Goal: Information Seeking & Learning: Learn about a topic

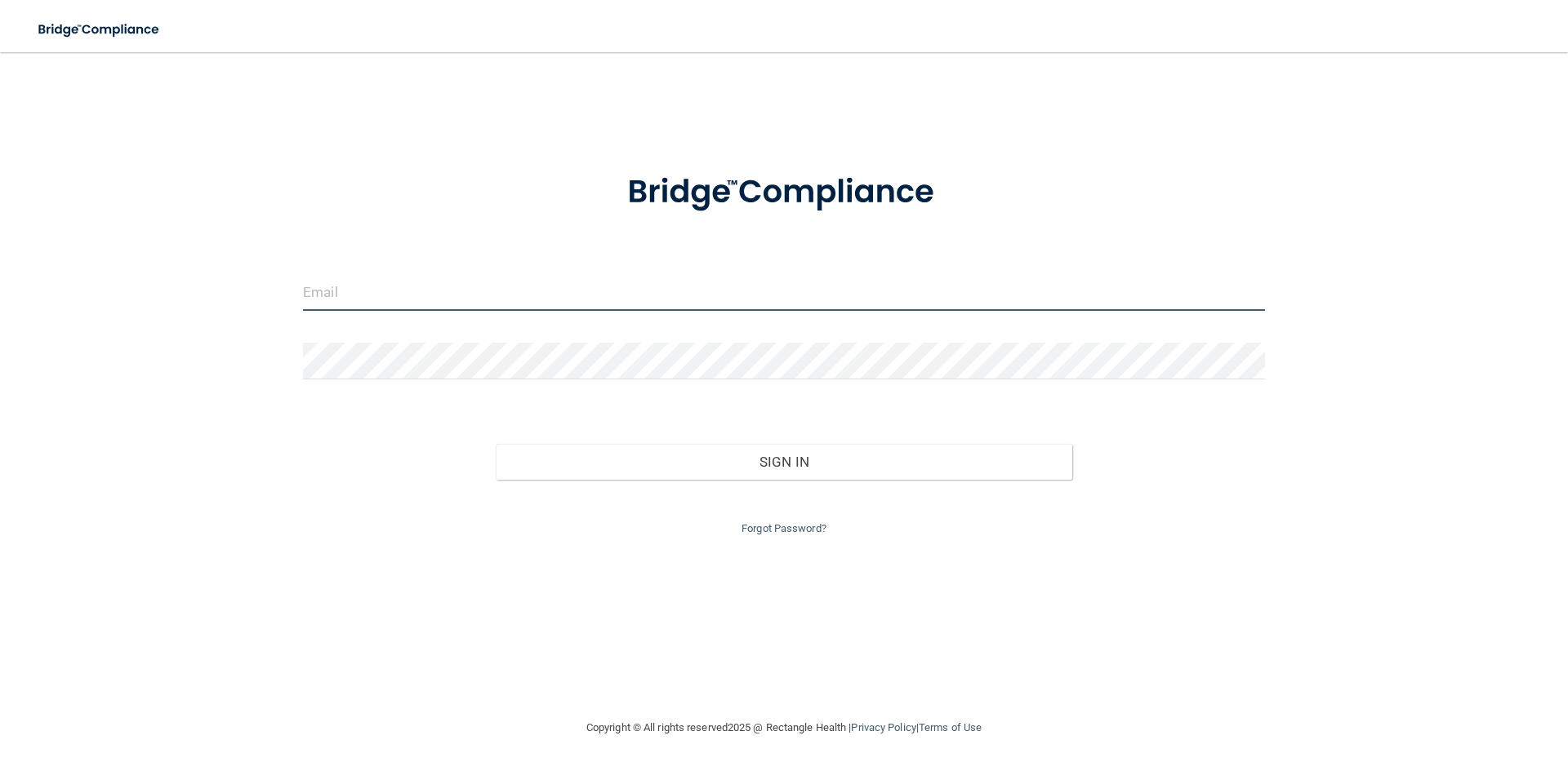
click at [478, 292] on input "email" at bounding box center [784, 293] width 962 height 37
type input "[EMAIL_ADDRESS][DOMAIN_NAME]"
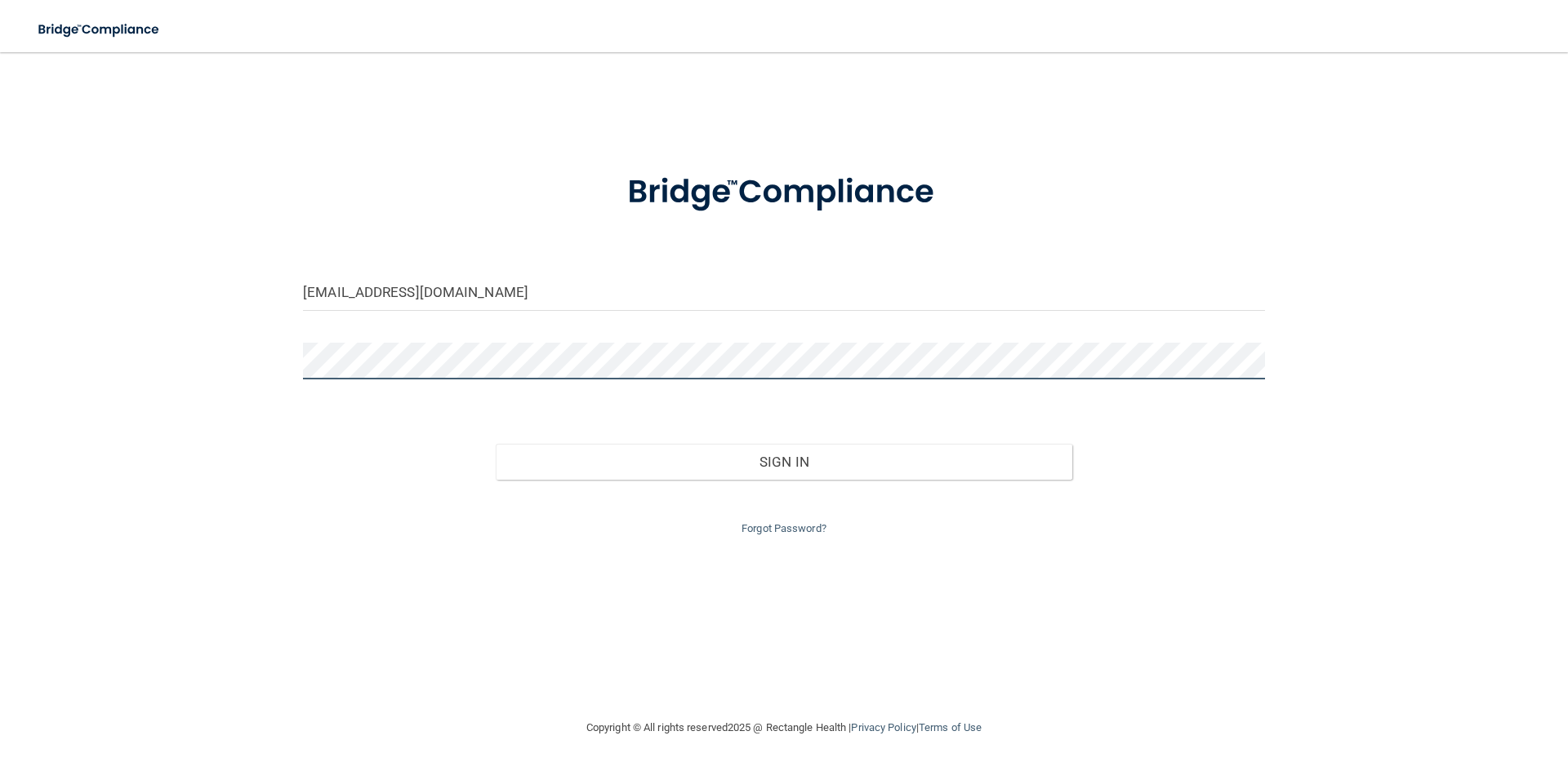
click at [496, 444] on button "Sign In" at bounding box center [784, 462] width 577 height 36
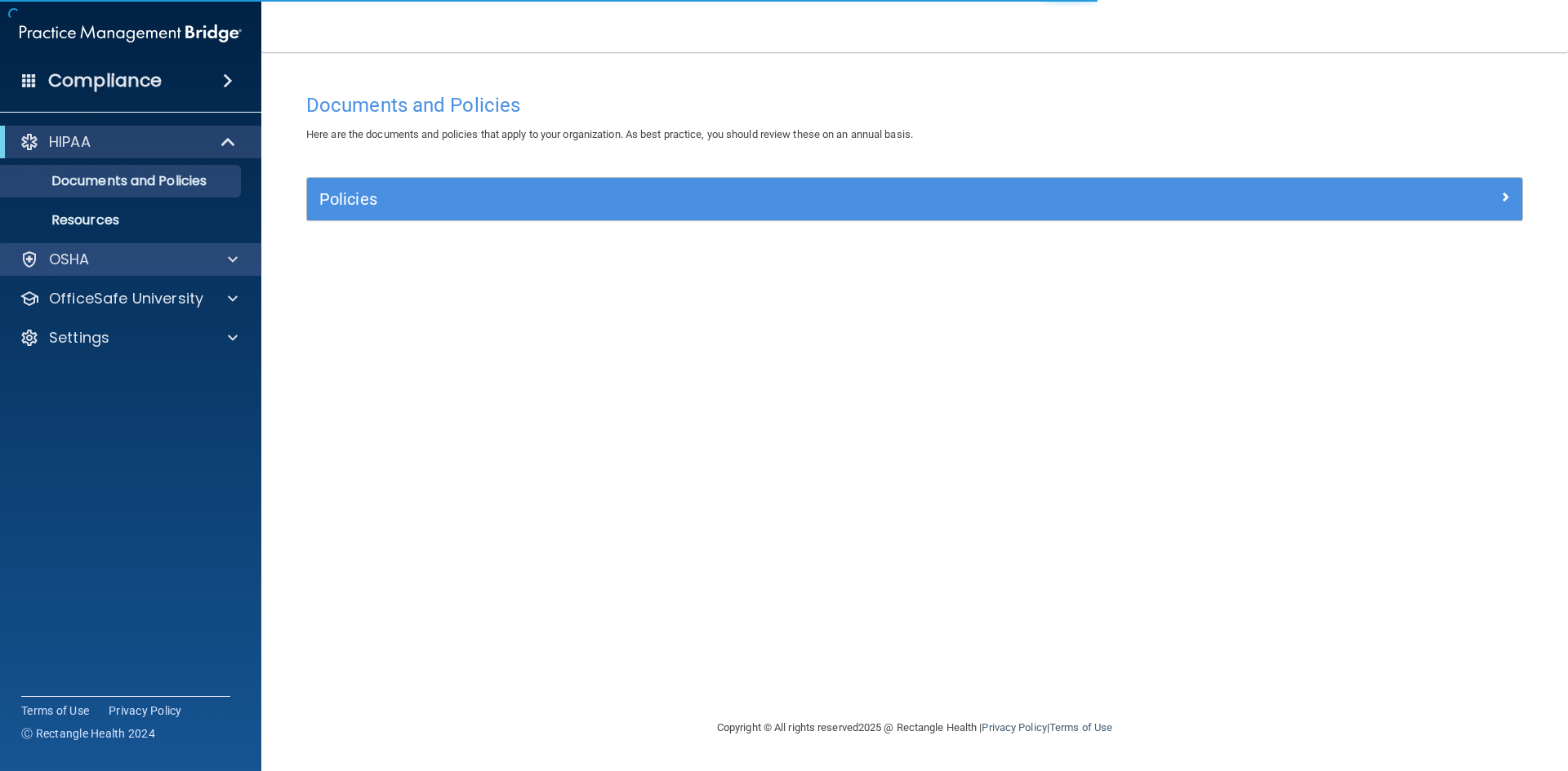
click at [60, 246] on div "OSHA" at bounding box center [131, 259] width 262 height 33
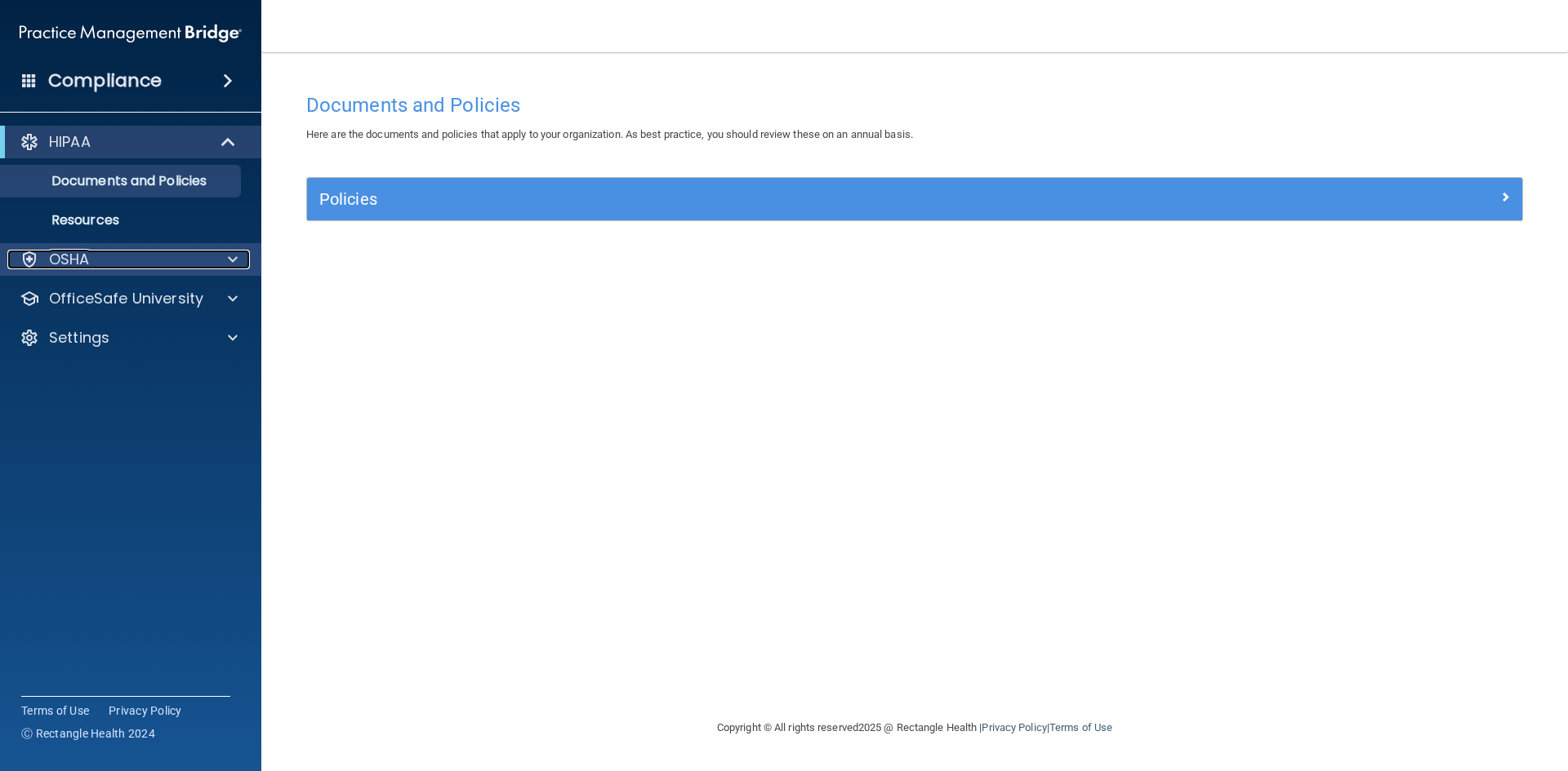
click at [223, 261] on div at bounding box center [231, 260] width 41 height 19
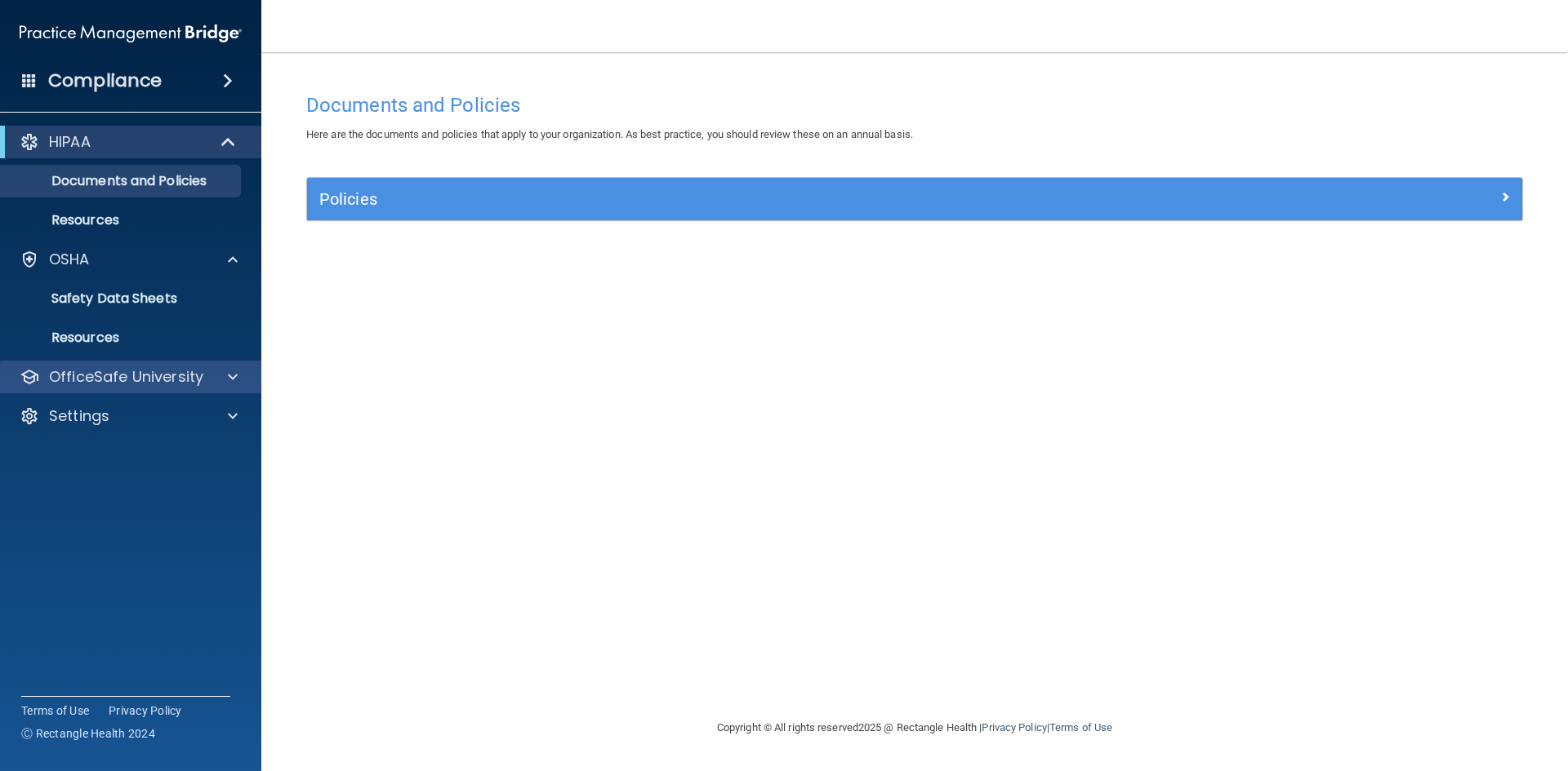
click at [215, 365] on div "OfficeSafe University" at bounding box center [131, 377] width 262 height 33
click at [215, 381] on div at bounding box center [231, 377] width 41 height 19
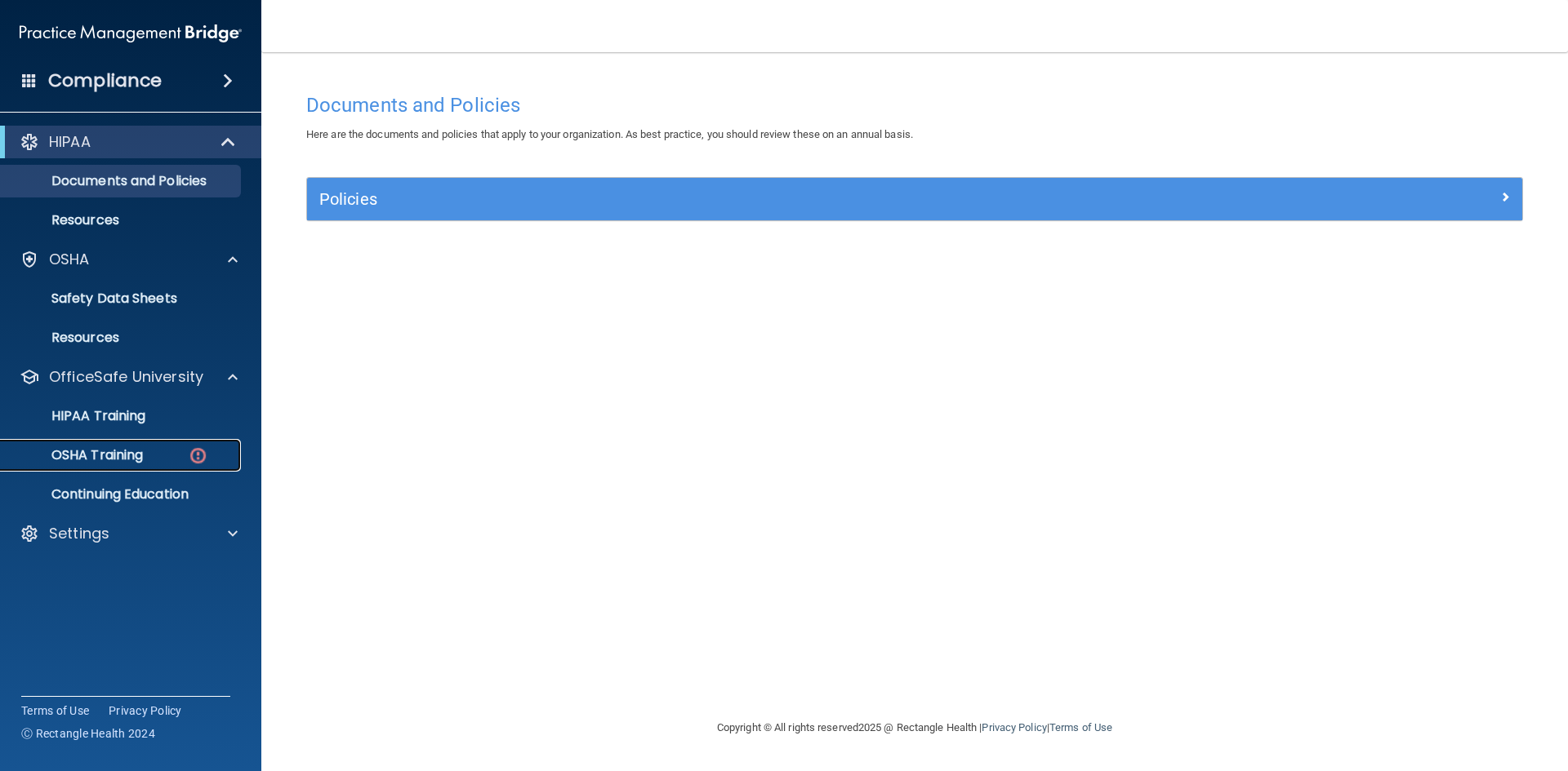
click at [125, 459] on p "OSHA Training" at bounding box center [77, 455] width 133 height 16
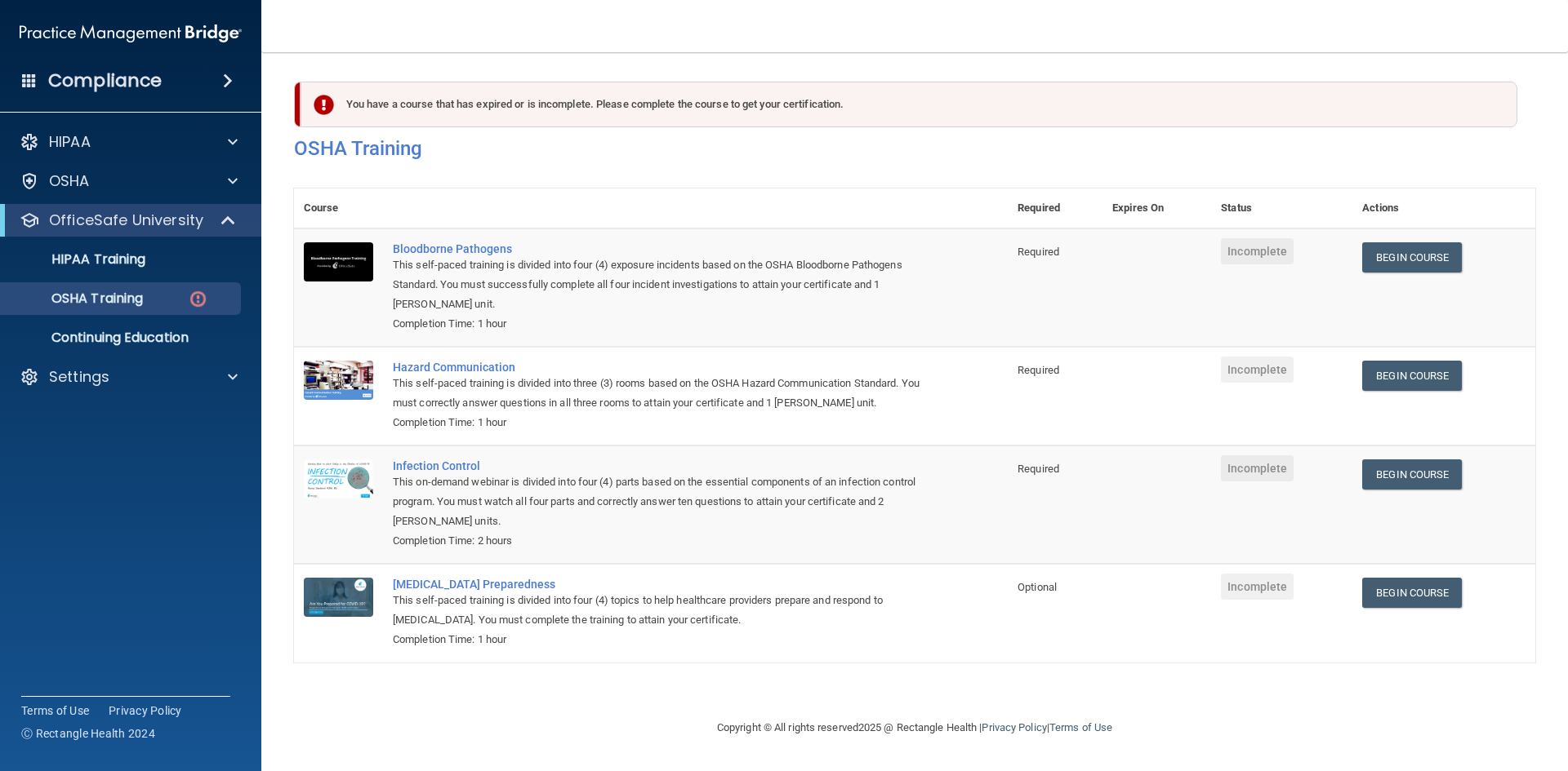
click at [1272, 254] on span "Incomplete" at bounding box center [1257, 252] width 72 height 26
click at [1414, 249] on link "Begin Course" at bounding box center [1412, 257] width 100 height 30
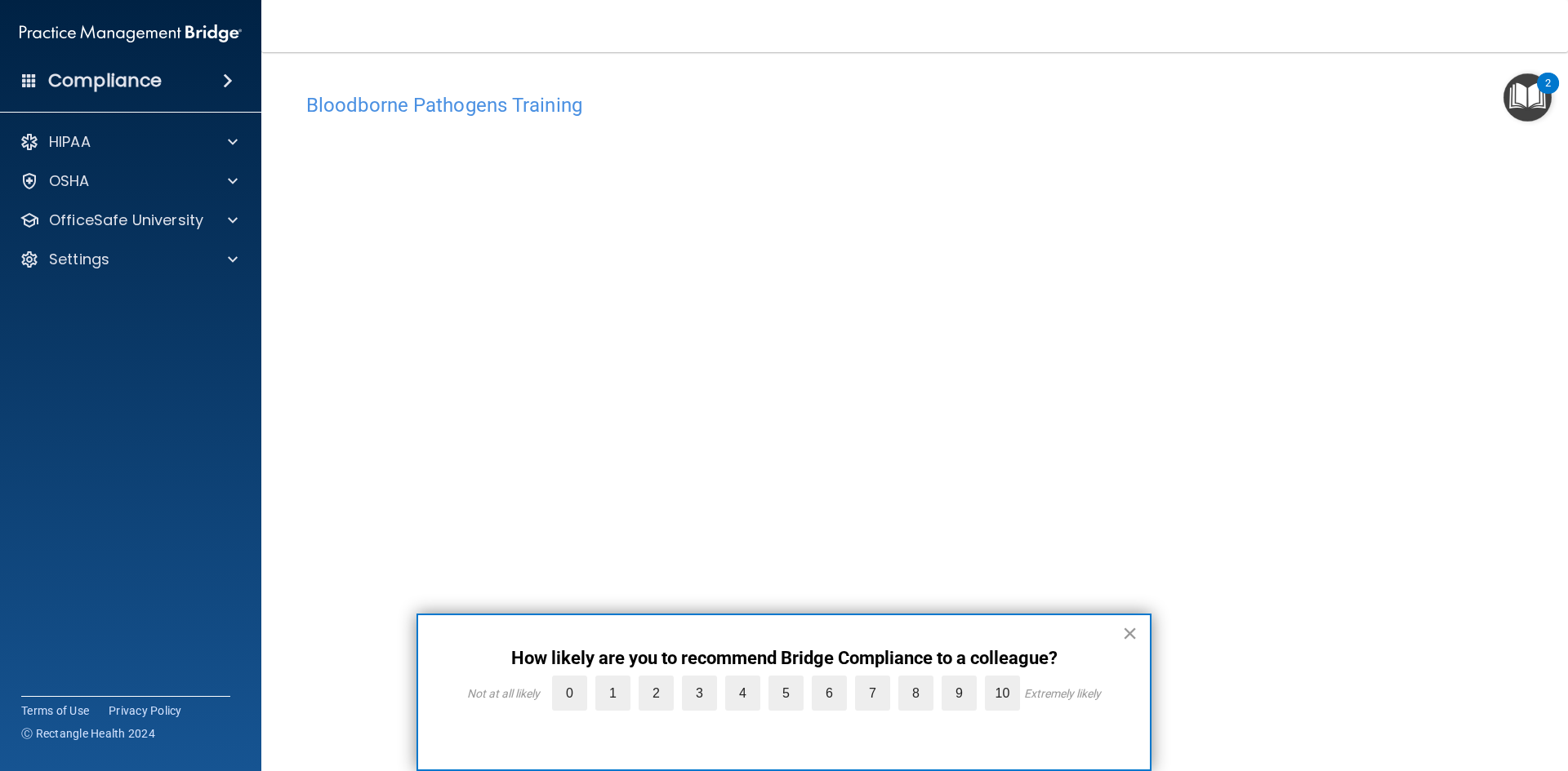
click at [1130, 634] on button "×" at bounding box center [1130, 633] width 16 height 26
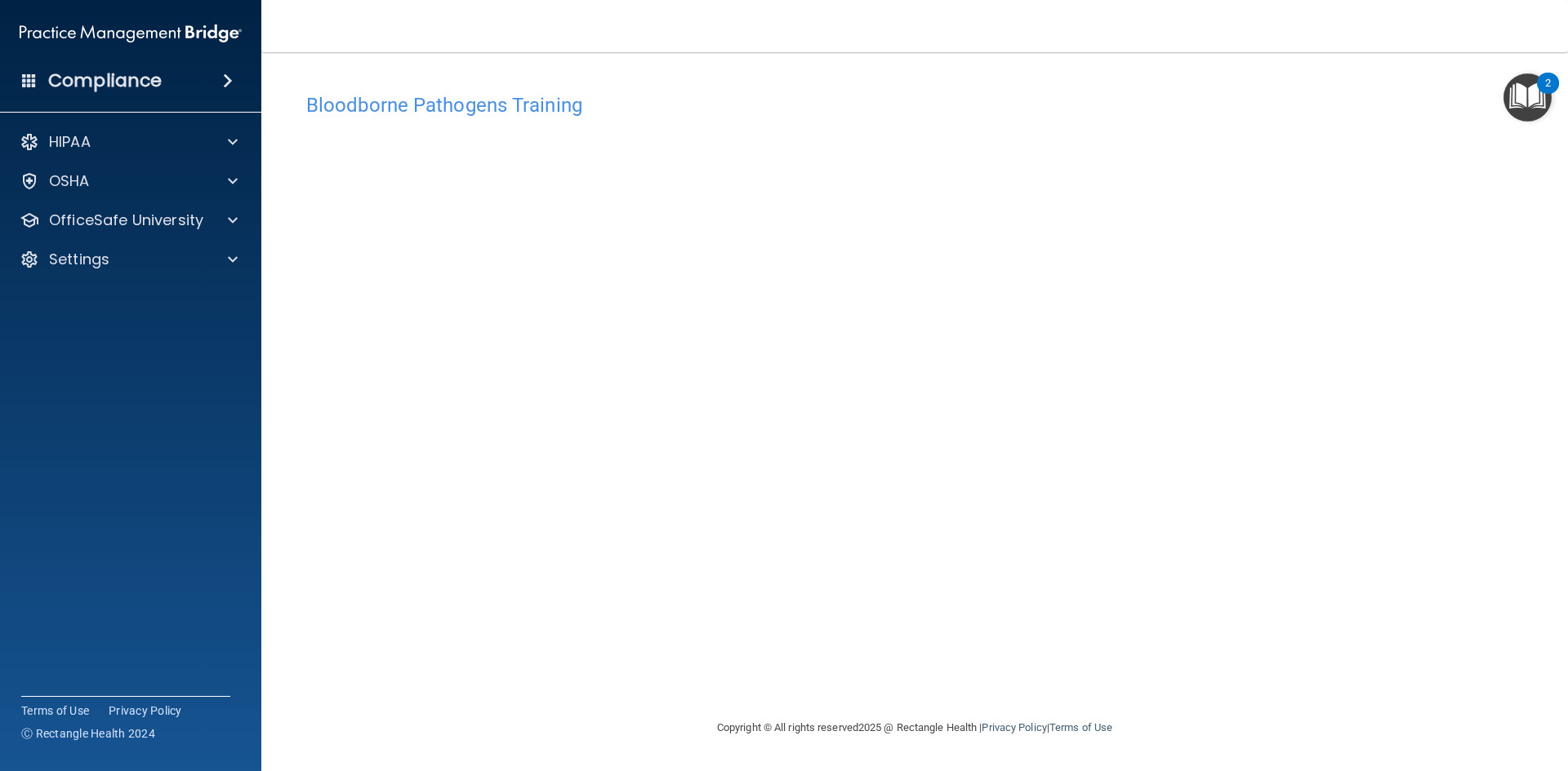
click at [1511, 102] on img "Open Resource Center, 2 new notifications" at bounding box center [1527, 97] width 49 height 49
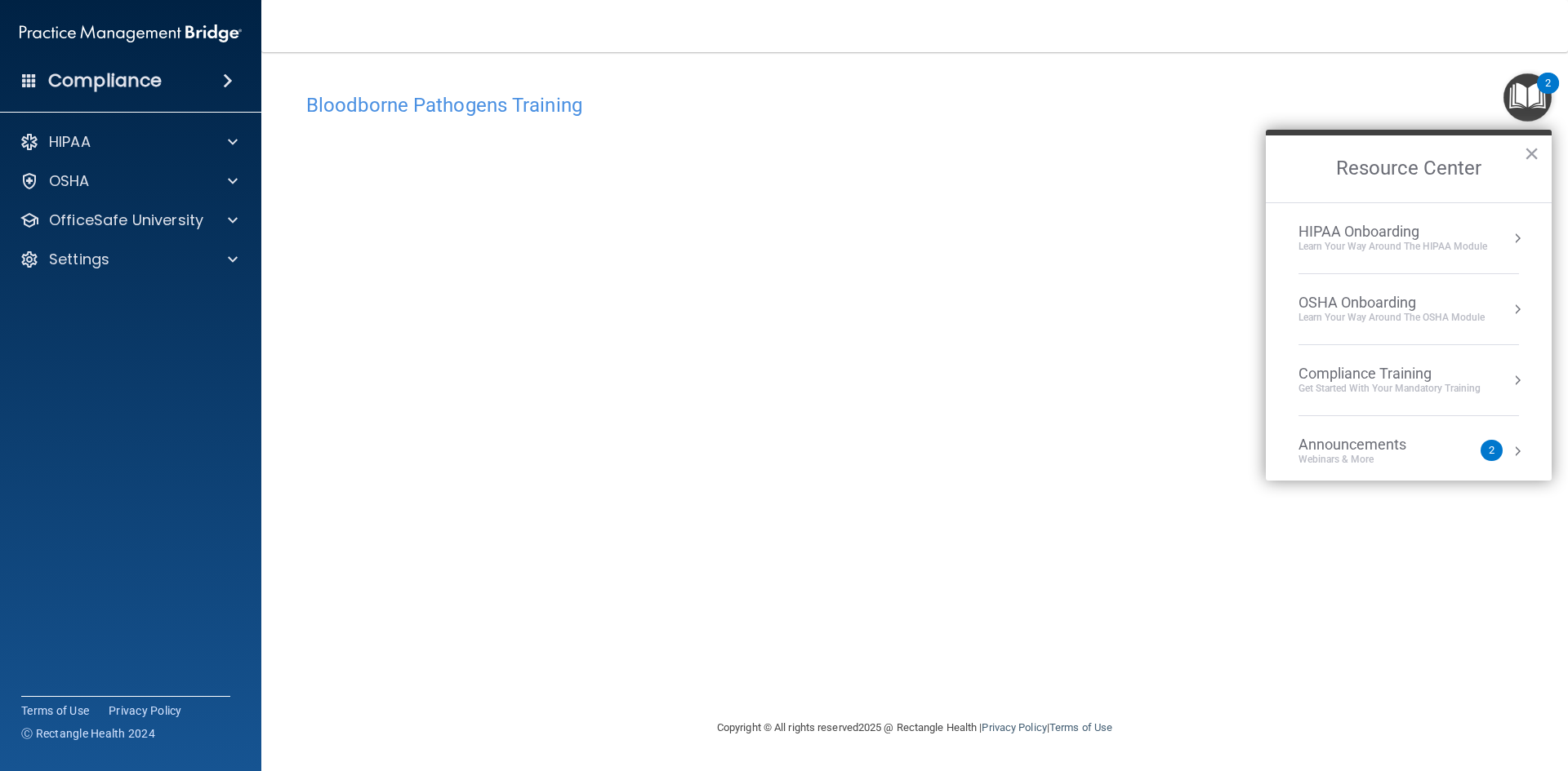
scroll to position [92, 0]
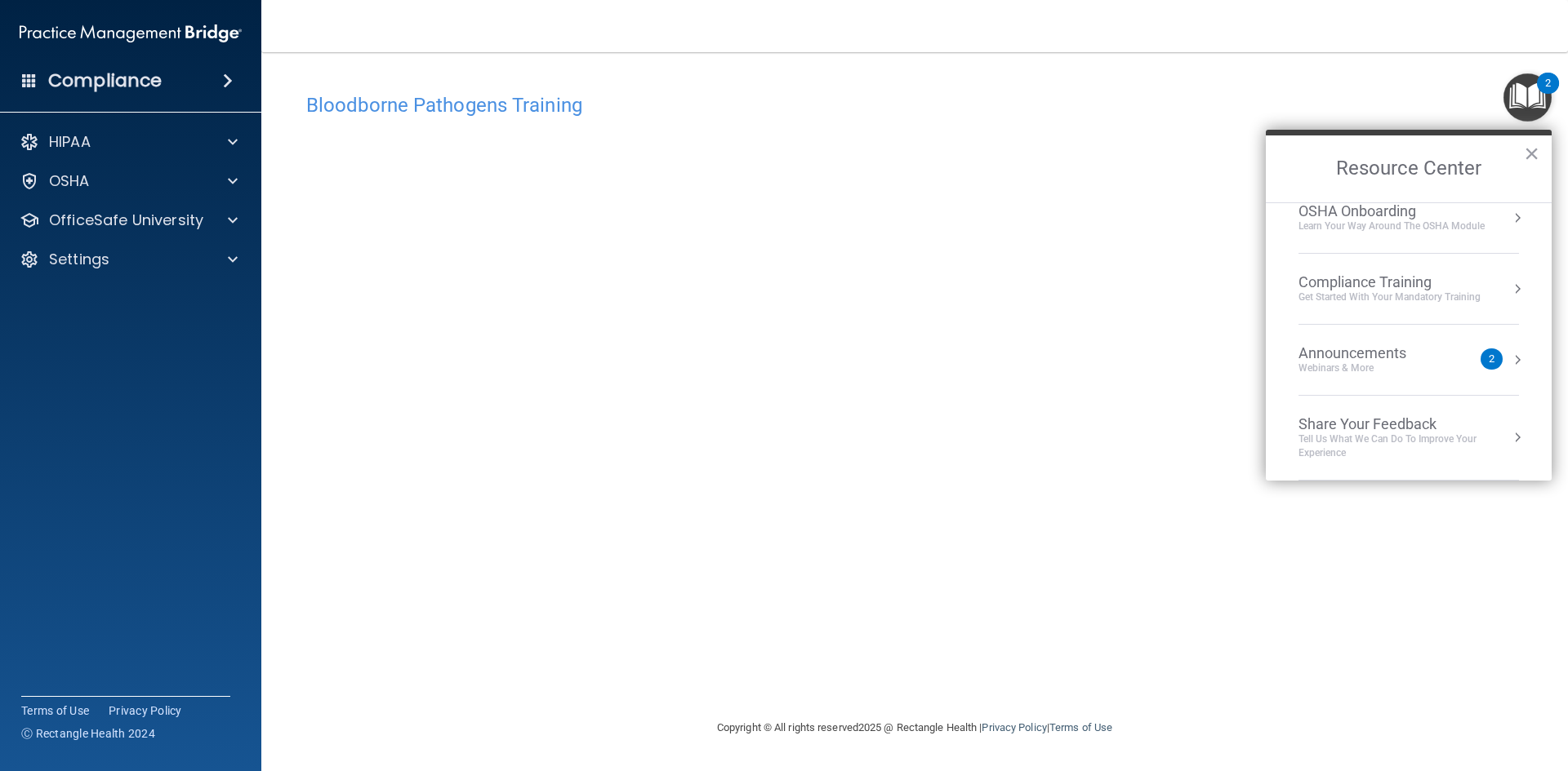
click at [1280, 83] on div "Bloodborne Pathogens Training This course doesn’t expire until . Are you sure y…" at bounding box center [914, 385] width 1241 height 633
click at [1528, 152] on button "×" at bounding box center [1532, 154] width 16 height 26
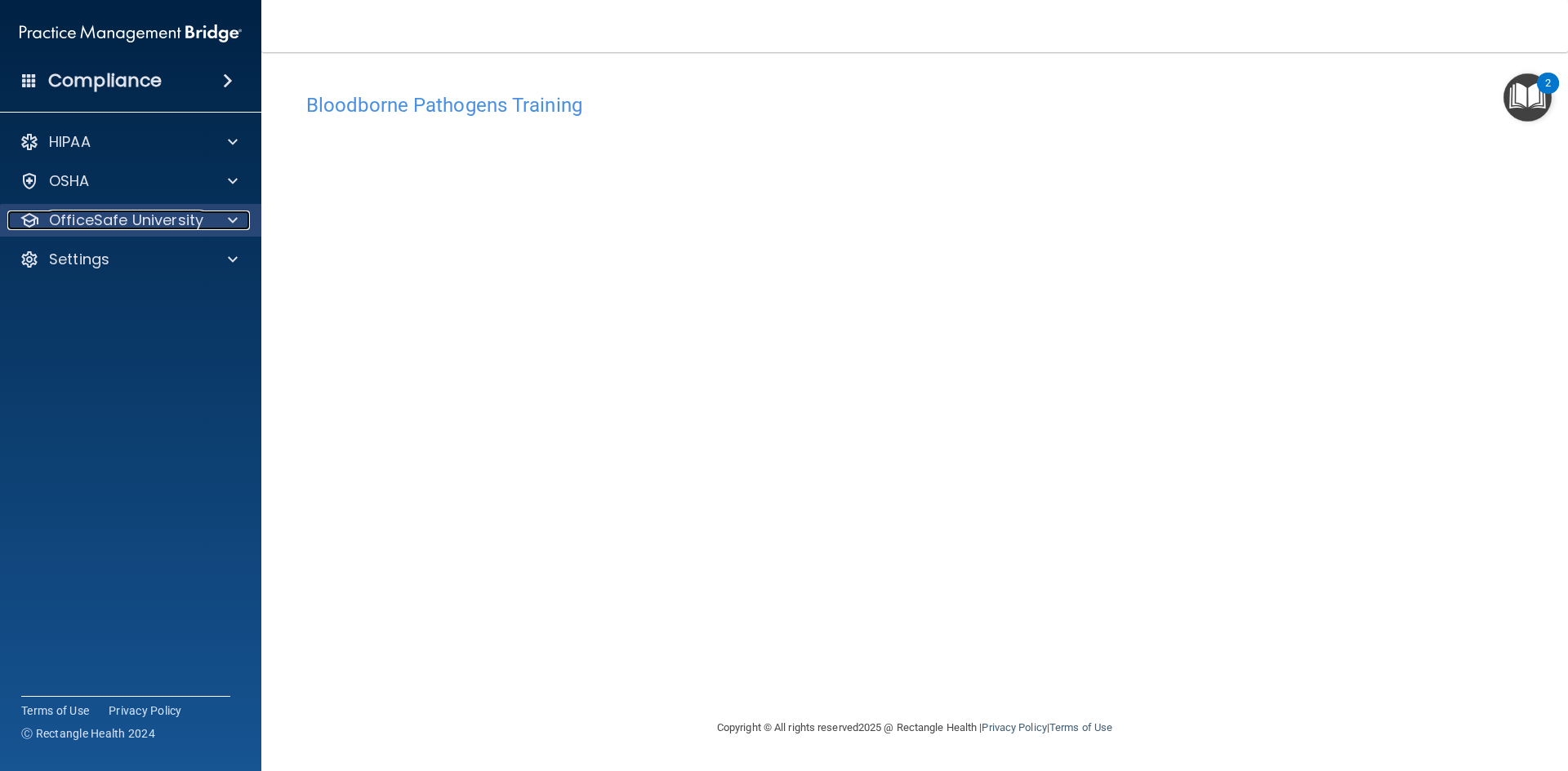
click at [176, 219] on p "OfficeSafe University" at bounding box center [125, 220] width 155 height 19
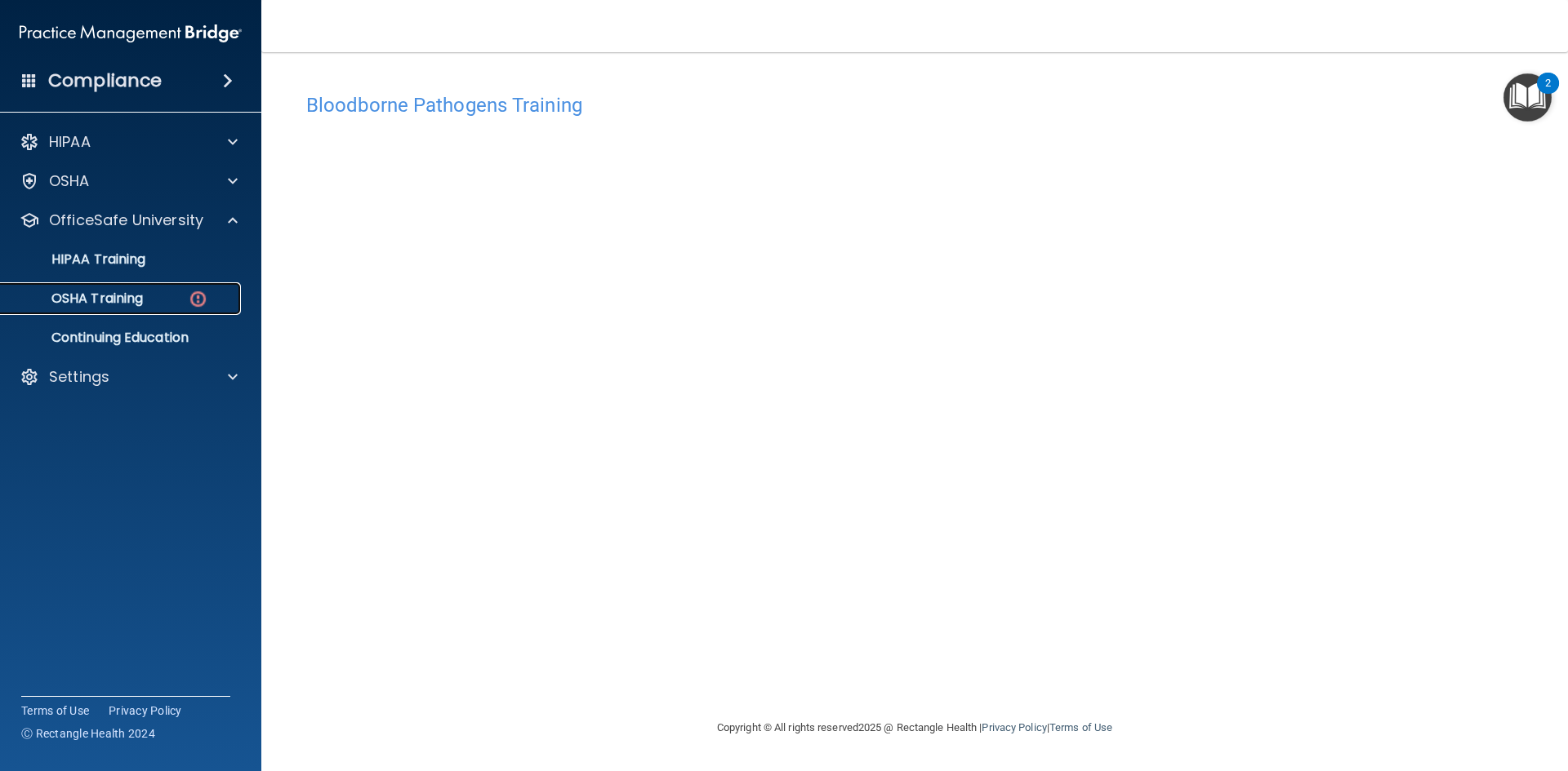
click at [155, 284] on link "OSHA Training" at bounding box center [112, 299] width 257 height 33
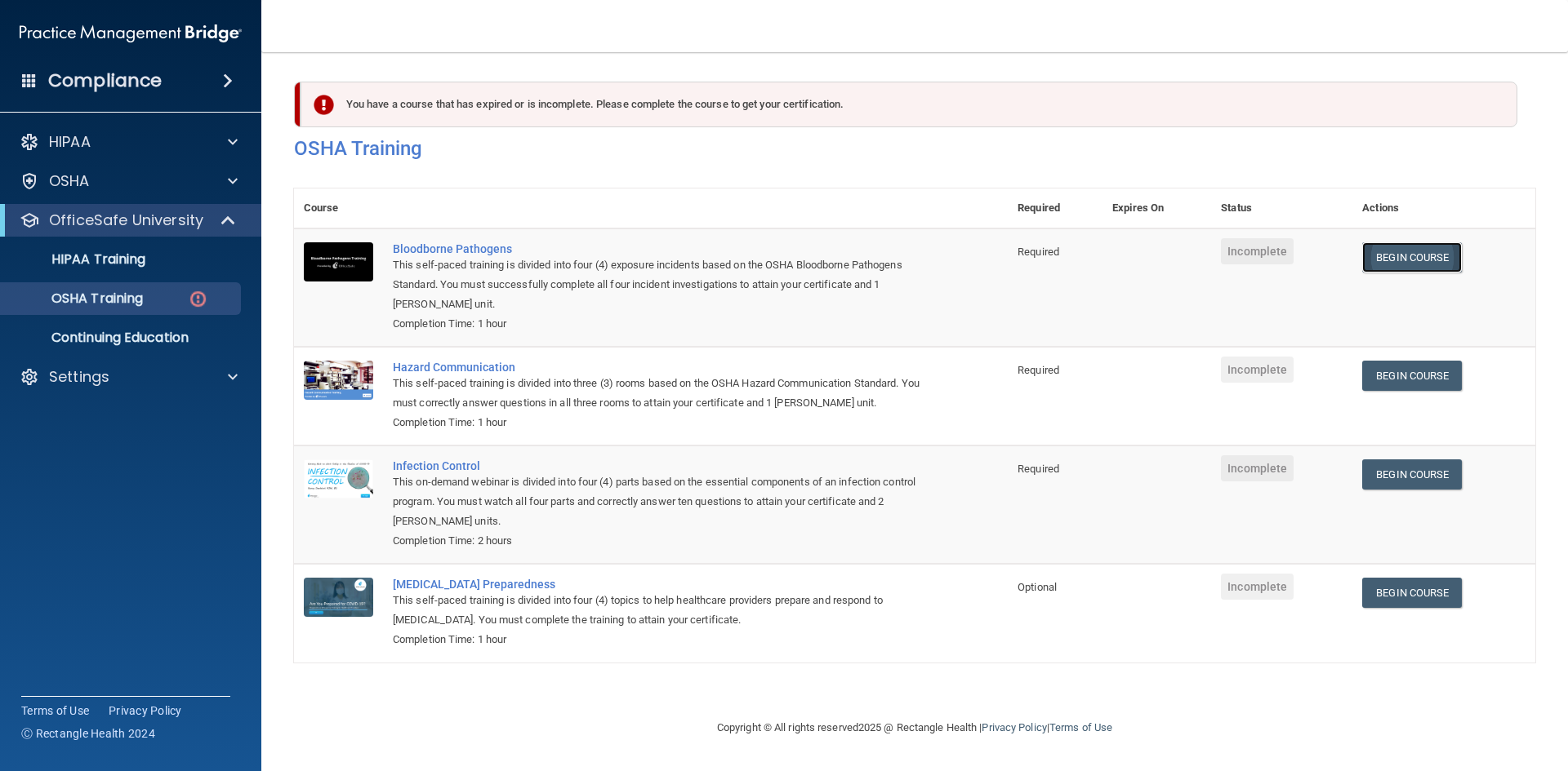
click at [1398, 264] on link "Begin Course" at bounding box center [1412, 257] width 100 height 30
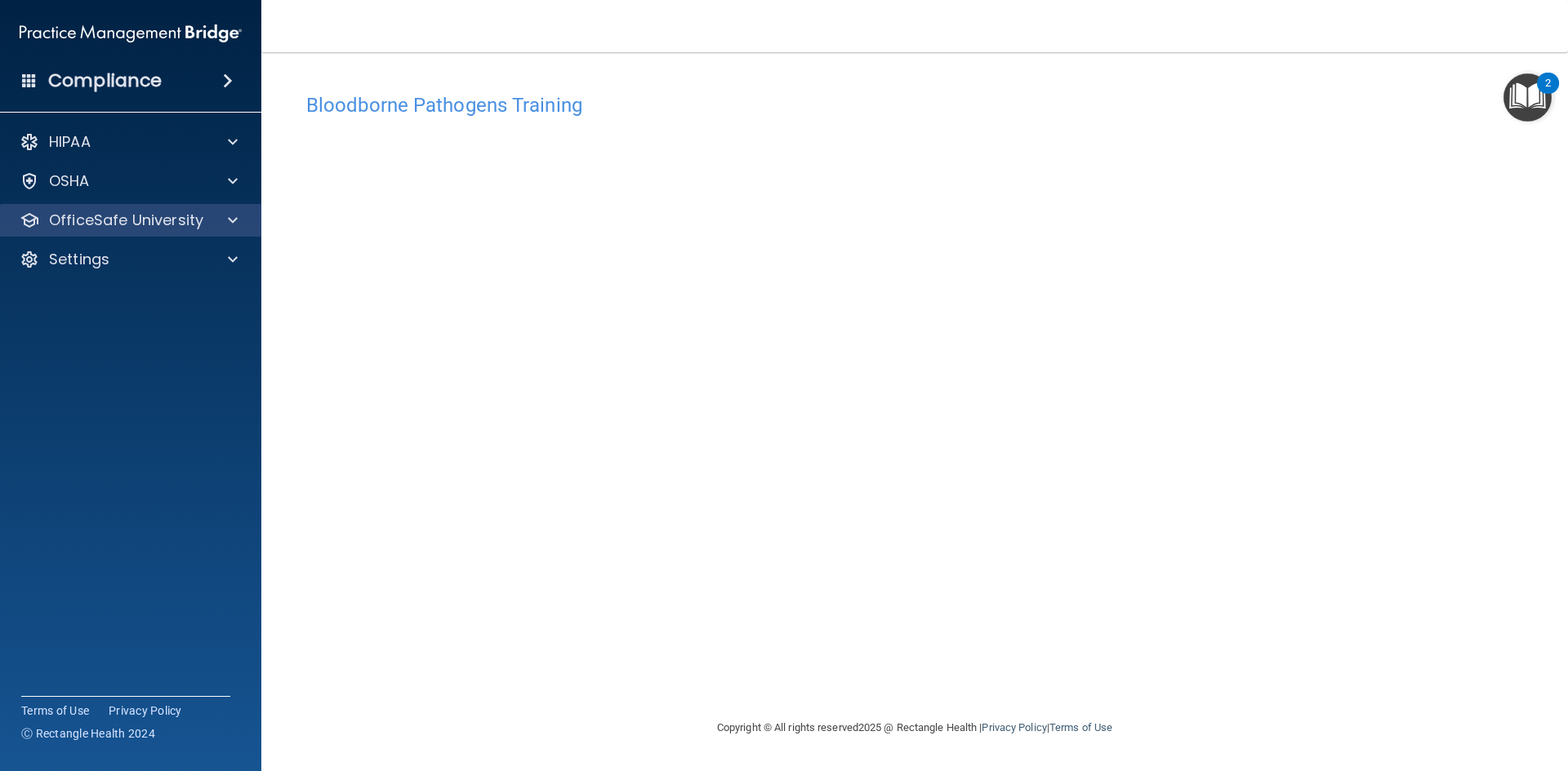
click at [201, 231] on div "OfficeSafe University" at bounding box center [131, 220] width 262 height 33
click at [218, 220] on div at bounding box center [231, 220] width 41 height 19
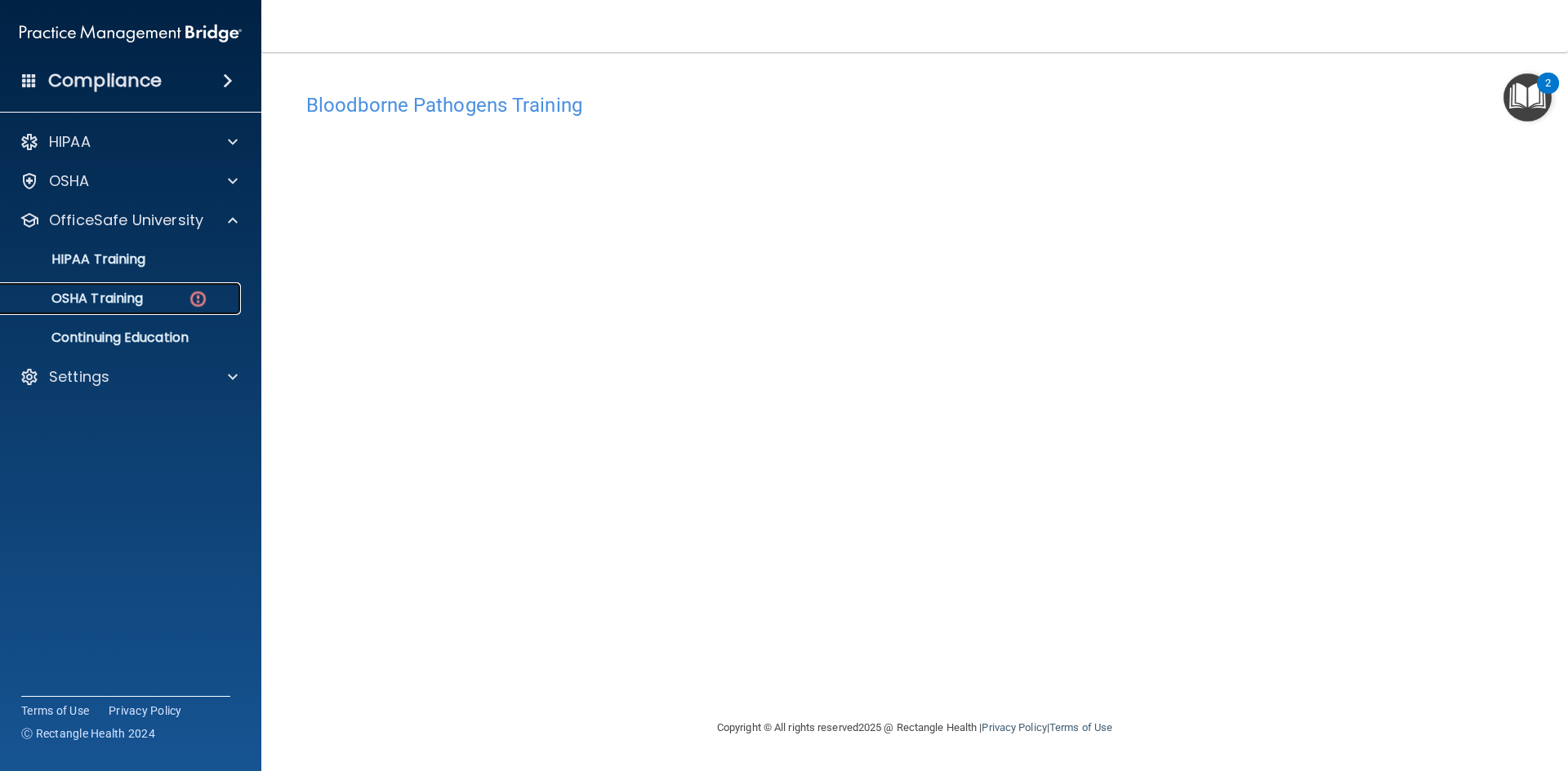
click at [193, 290] on img at bounding box center [198, 299] width 20 height 20
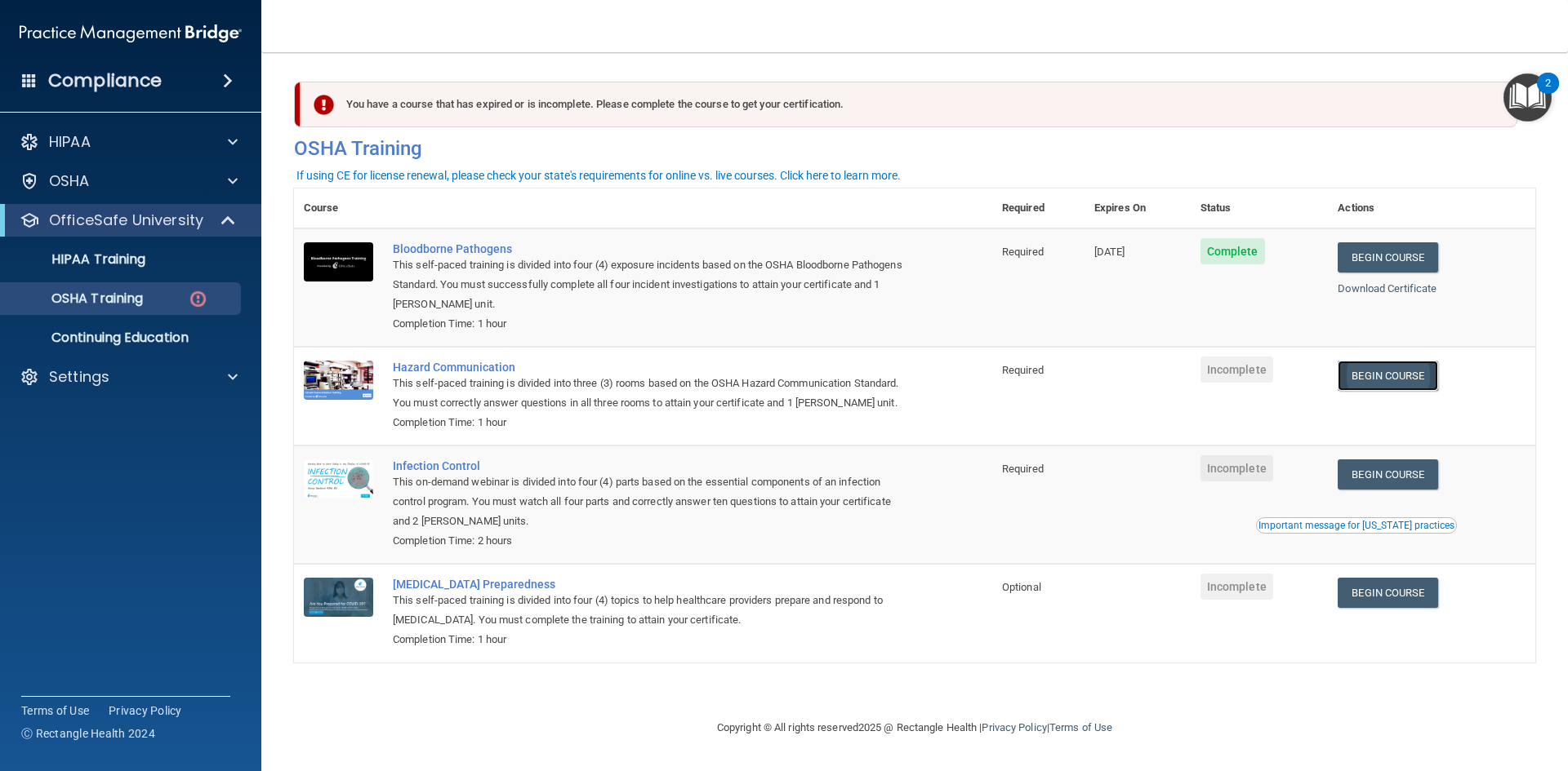
click at [1405, 375] on link "Begin Course" at bounding box center [1387, 376] width 100 height 30
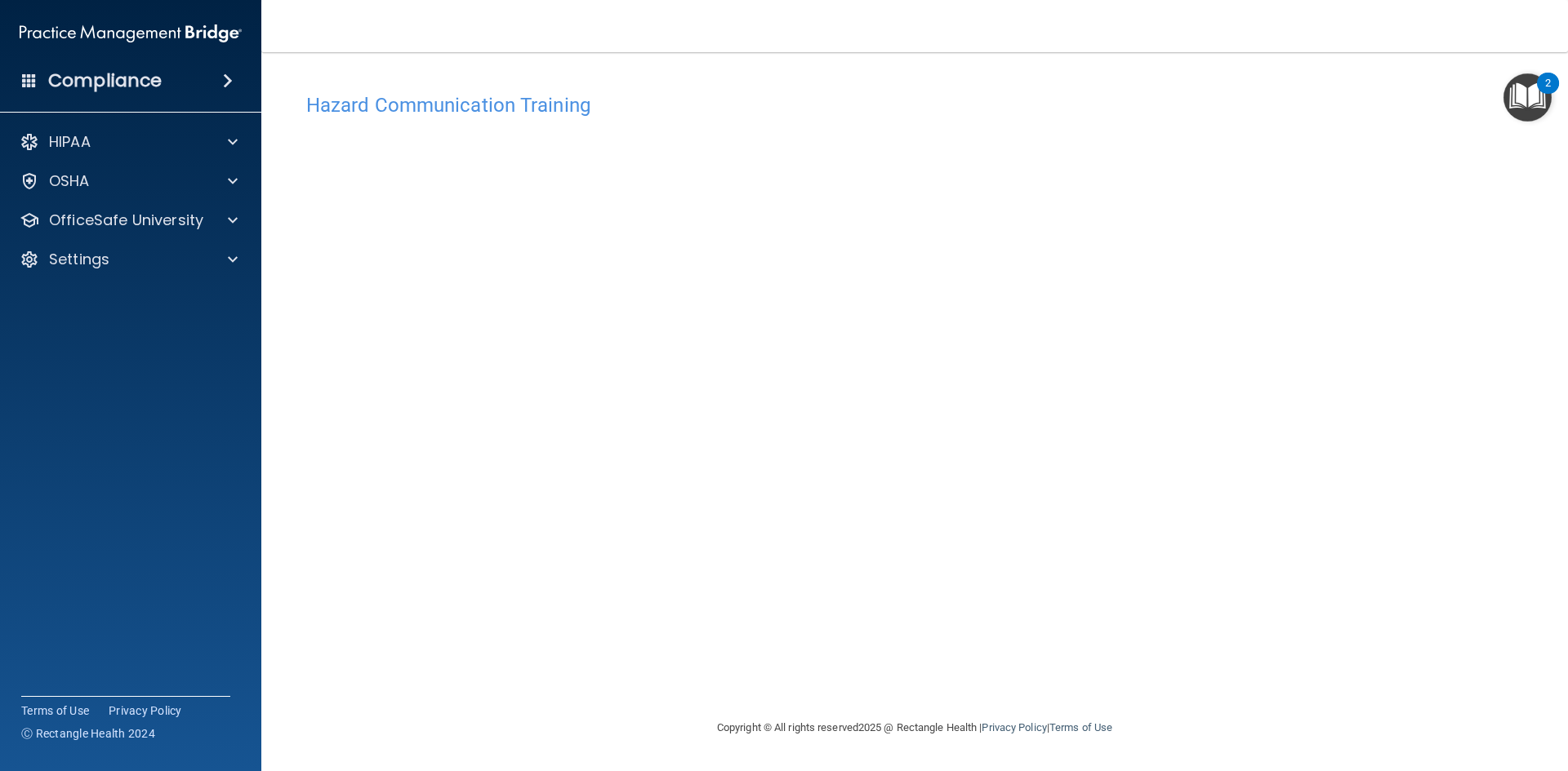
drag, startPoint x: 1528, startPoint y: 297, endPoint x: 1516, endPoint y: 299, distance: 12.2
click at [1528, 297] on div "Hazard Communication Training This course doesn’t expire until . Are you sure y…" at bounding box center [914, 401] width 1241 height 633
click at [150, 226] on p "OfficeSafe University" at bounding box center [125, 220] width 155 height 19
click at [158, 304] on div "OSHA Training" at bounding box center [122, 299] width 223 height 16
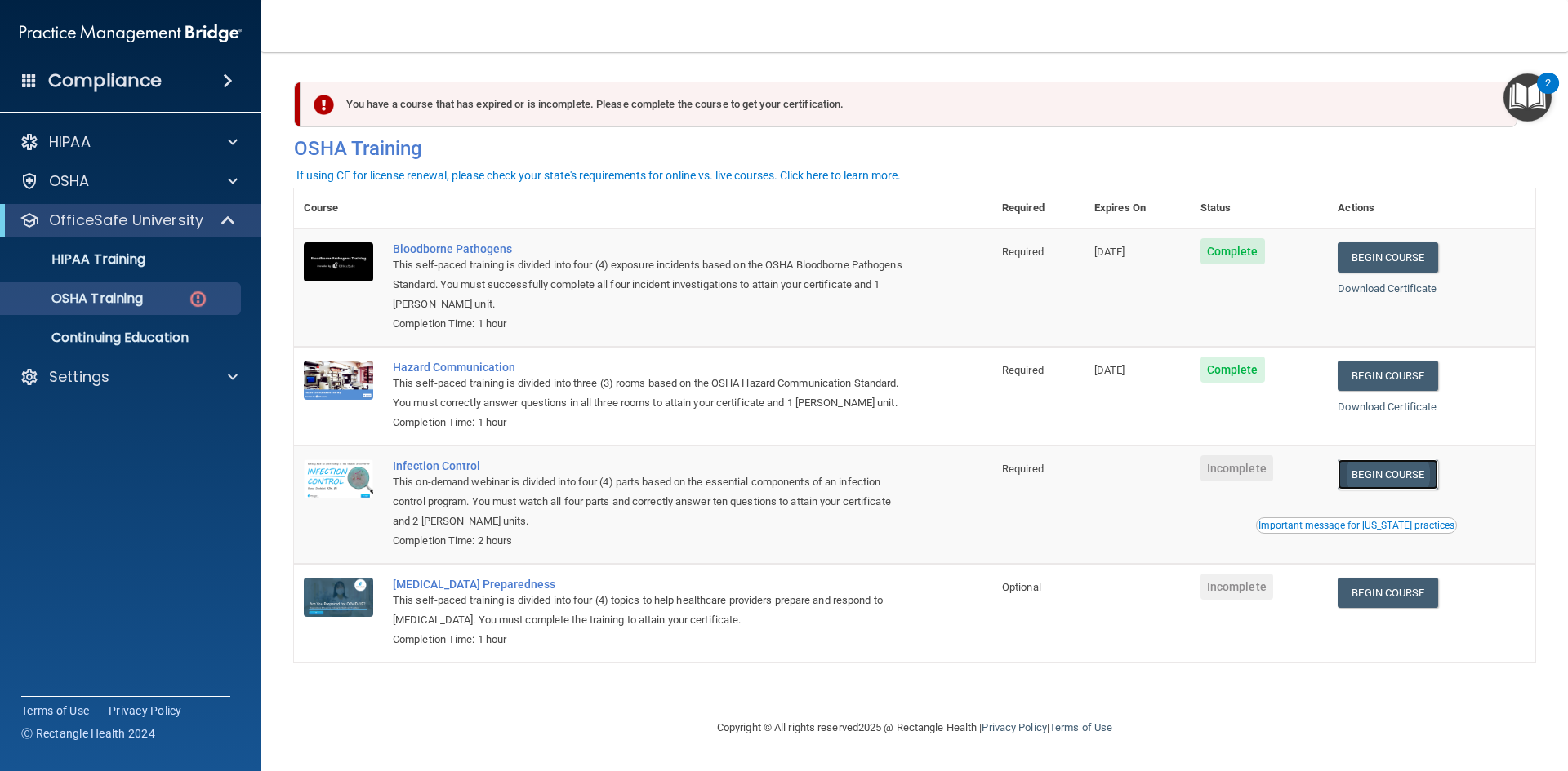
click at [1388, 473] on link "Begin Course" at bounding box center [1387, 474] width 100 height 30
